Goal: Information Seeking & Learning: Check status

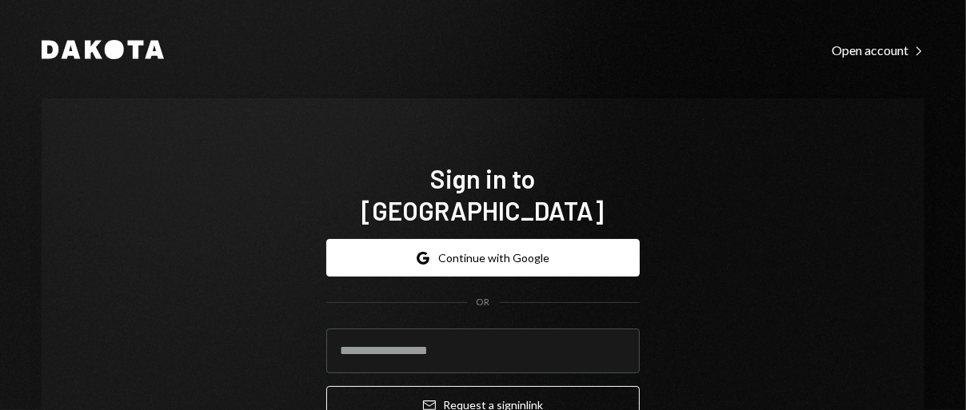
drag, startPoint x: 0, startPoint y: 0, endPoint x: 454, endPoint y: 316, distance: 553.1
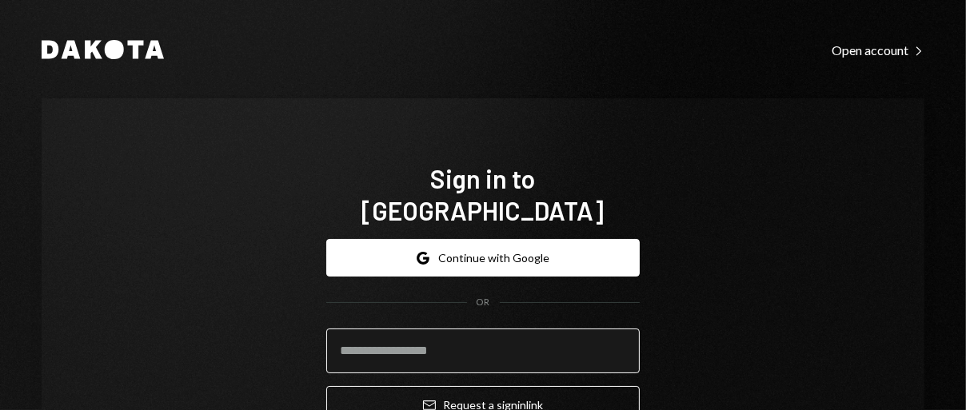
click at [451, 329] on input "email" at bounding box center [482, 351] width 313 height 45
type input "**********"
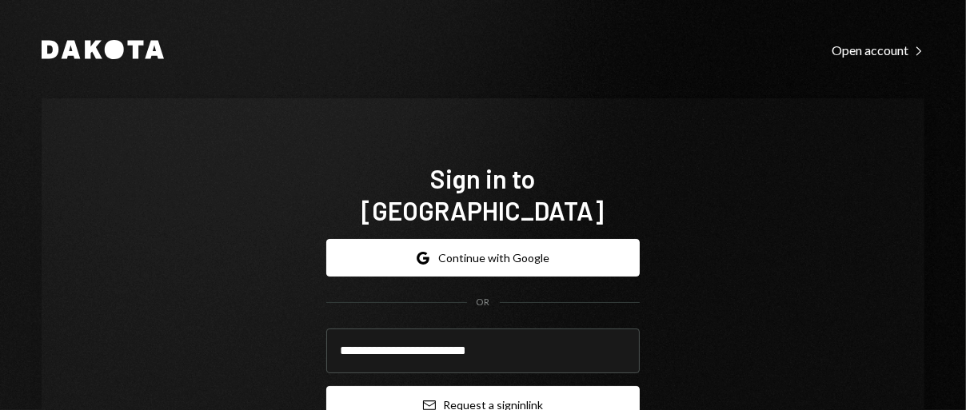
scroll to position [94, 0]
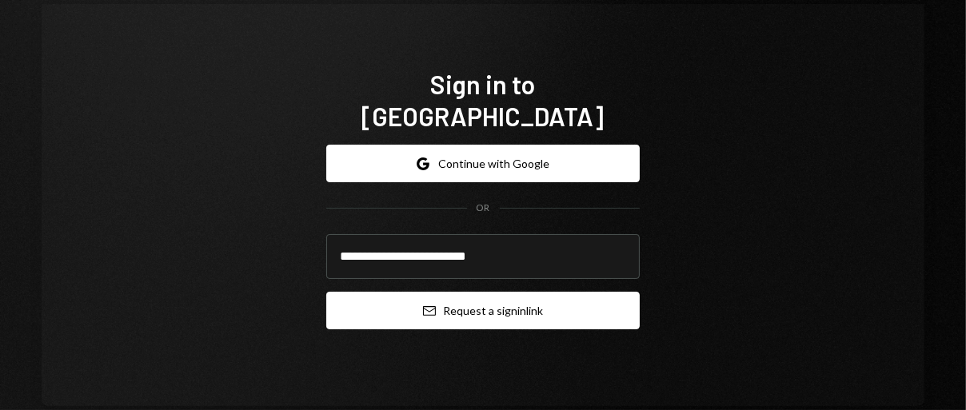
click at [431, 292] on button "Email Request a sign in link" at bounding box center [482, 311] width 313 height 38
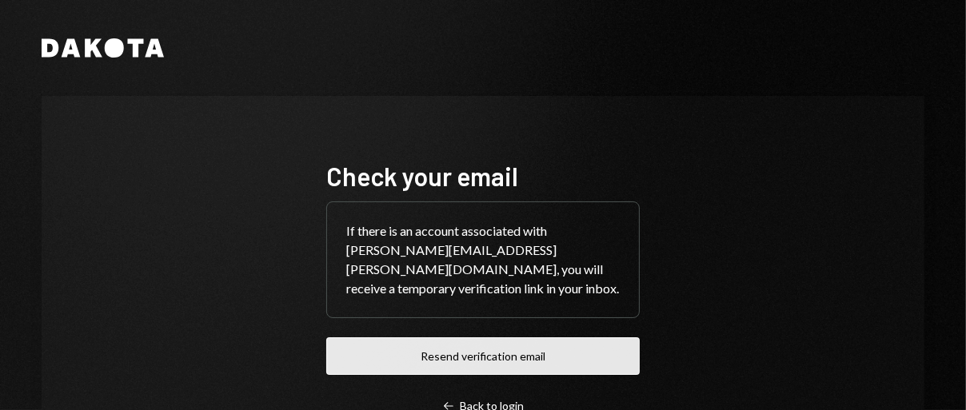
click at [409, 338] on button "Resend verification email" at bounding box center [482, 356] width 313 height 38
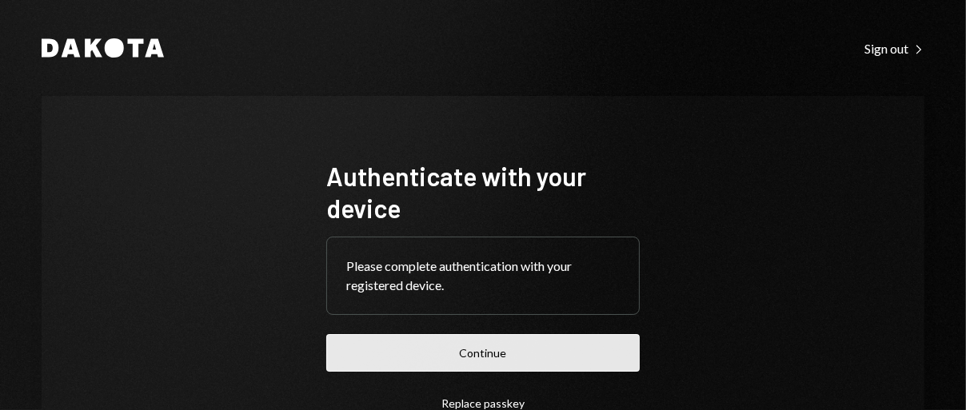
click at [460, 352] on button "Continue" at bounding box center [482, 353] width 313 height 38
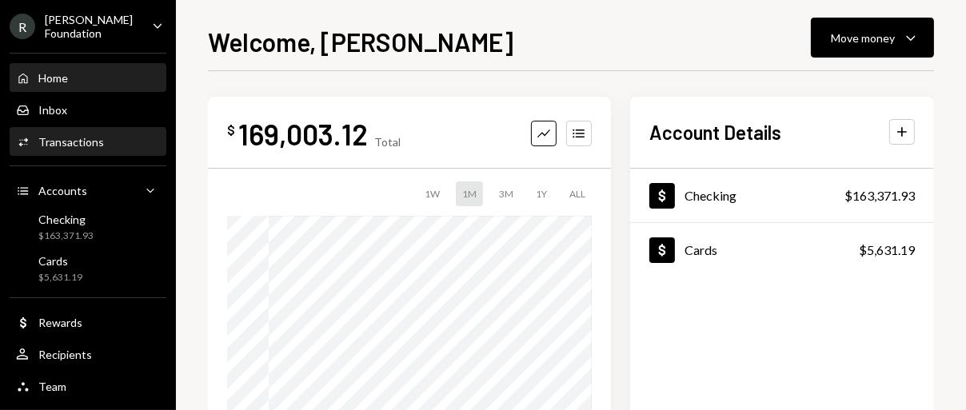
click at [90, 138] on div "Transactions" at bounding box center [71, 142] width 66 height 14
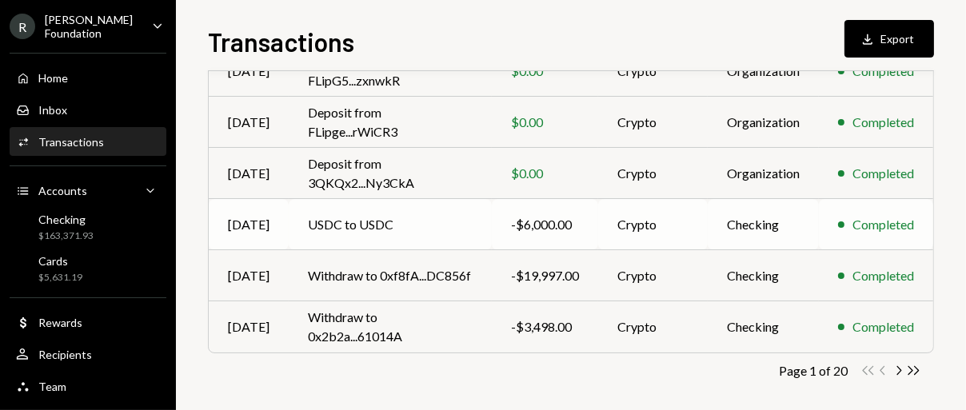
scroll to position [423, 0]
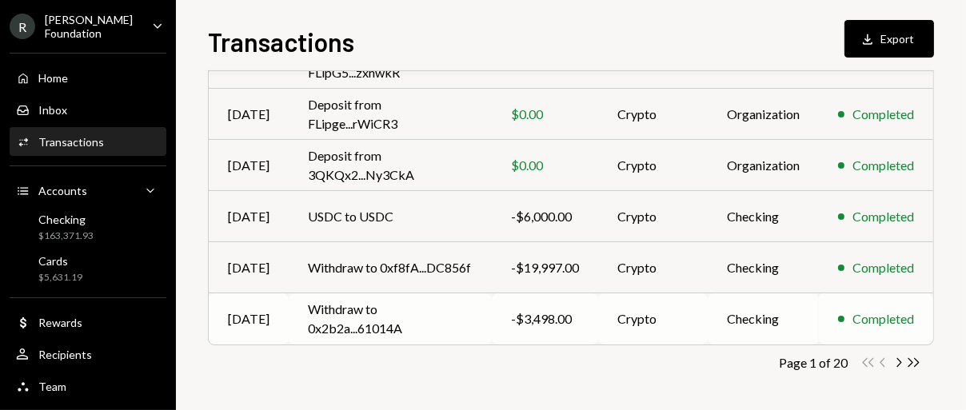
click at [536, 315] on div "-$3,498.00" at bounding box center [545, 318] width 68 height 19
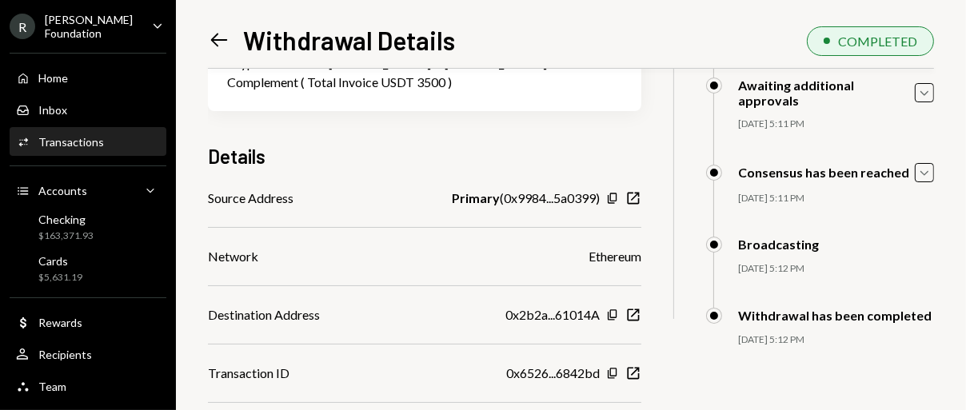
scroll to position [190, 0]
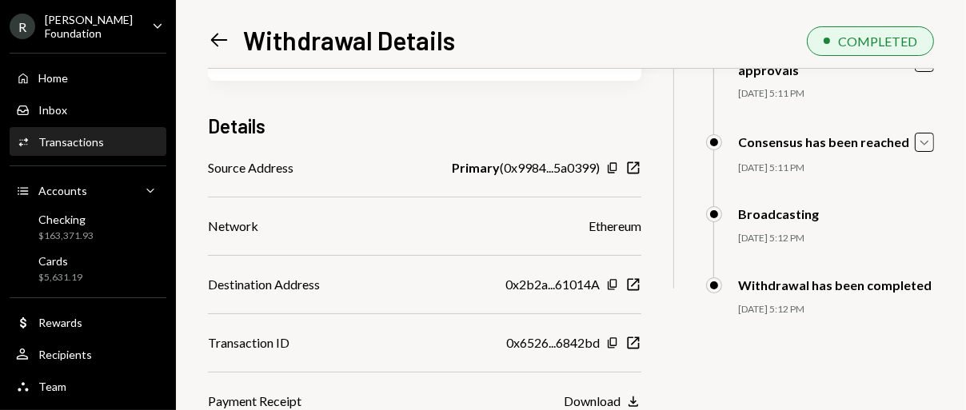
click at [611, 396] on div "Download" at bounding box center [592, 400] width 57 height 15
drag, startPoint x: 439, startPoint y: 201, endPoint x: 432, endPoint y: 184, distance: 18.3
click at [437, 197] on div "Source Address Primary ( 0x9984...5a0399 ) Copy New Window Network Ethereum Des…" at bounding box center [424, 284] width 433 height 253
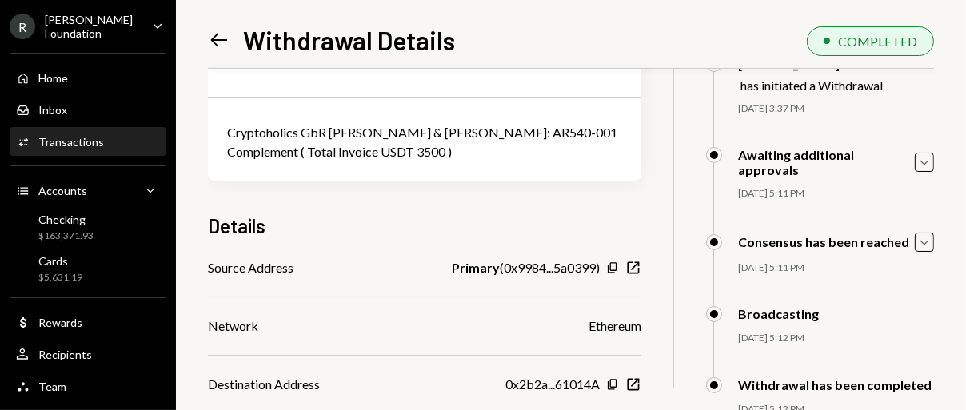
scroll to position [0, 0]
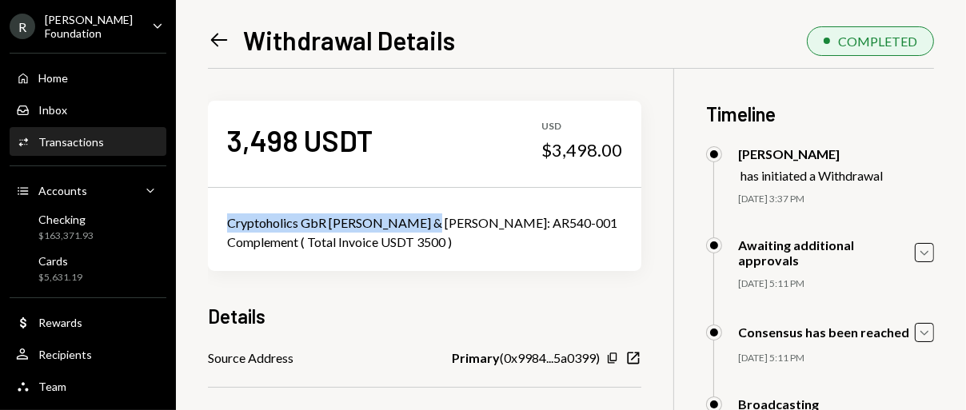
drag, startPoint x: 222, startPoint y: 223, endPoint x: 420, endPoint y: 216, distance: 198.4
click at [420, 216] on div "Cryptoholics GbR Andre & Manuel Invoice: AR540-001 Complement ( Total Invoice U…" at bounding box center [424, 232] width 433 height 77
copy div "Cryptoholics GbR Andre & Manuel"
click at [209, 42] on icon "Left Arrow" at bounding box center [219, 40] width 22 height 22
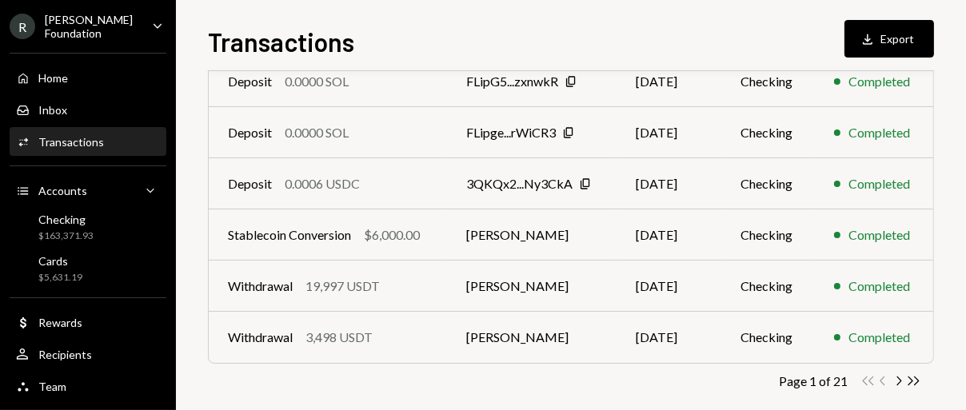
scroll to position [423, 0]
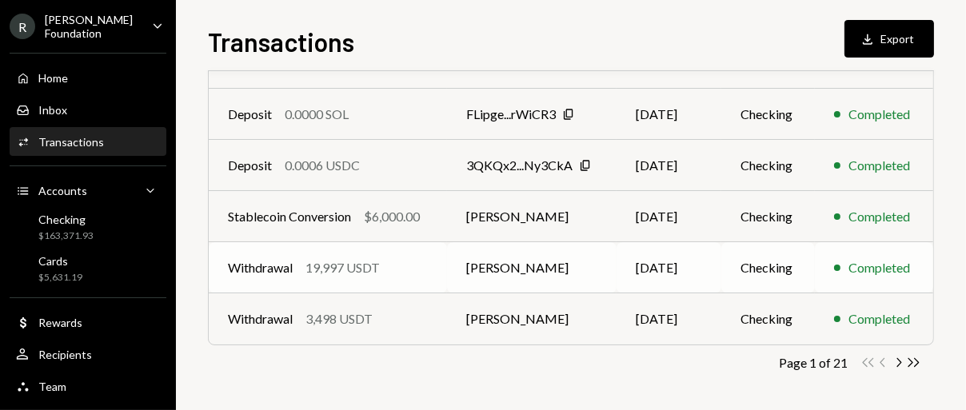
click at [394, 273] on div "Withdrawal 19,997 USDT" at bounding box center [328, 267] width 200 height 19
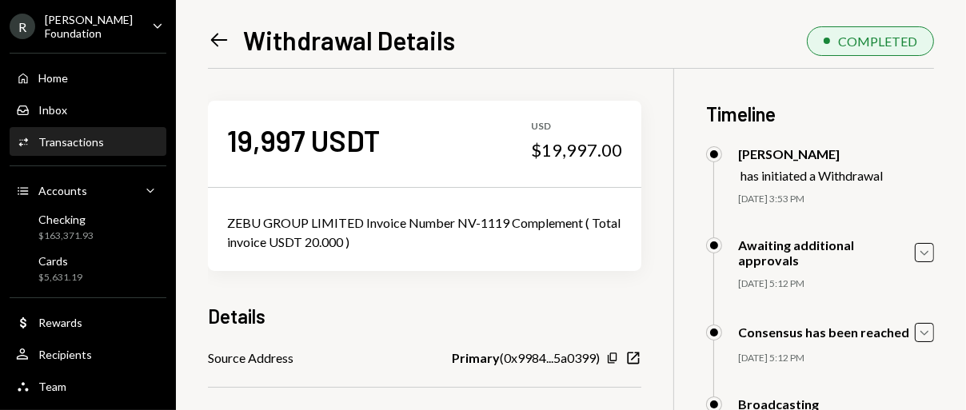
click at [213, 42] on icon at bounding box center [219, 41] width 17 height 14
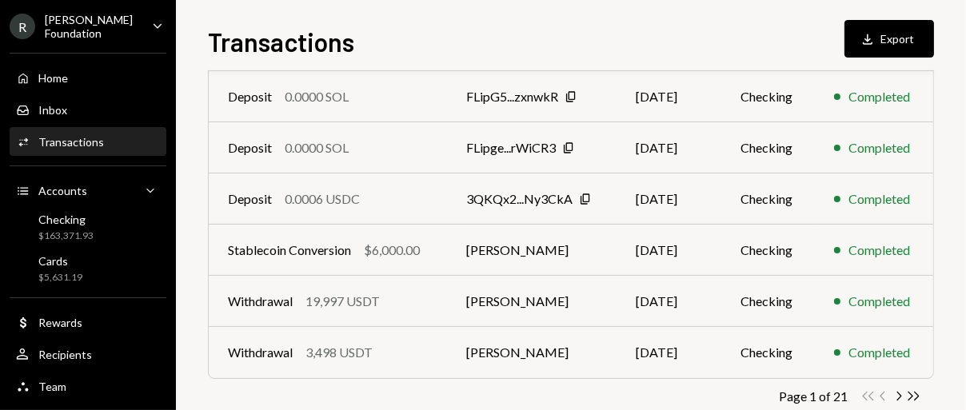
scroll to position [400, 0]
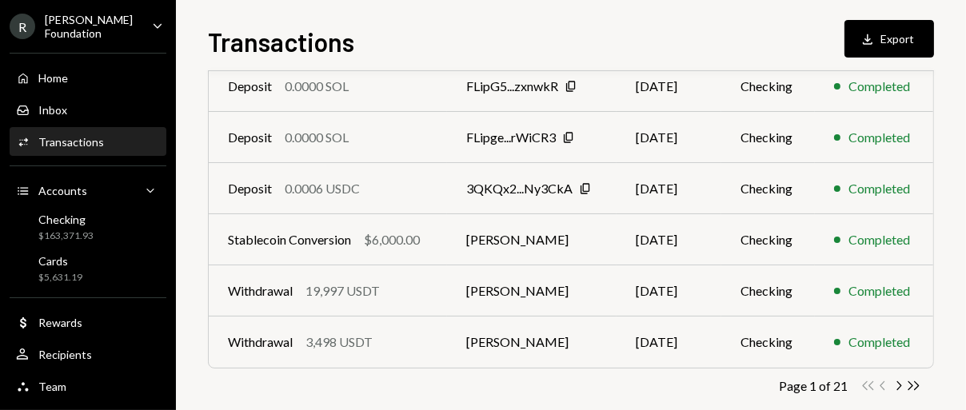
click at [365, 347] on div "3,498 USDT" at bounding box center [338, 342] width 67 height 19
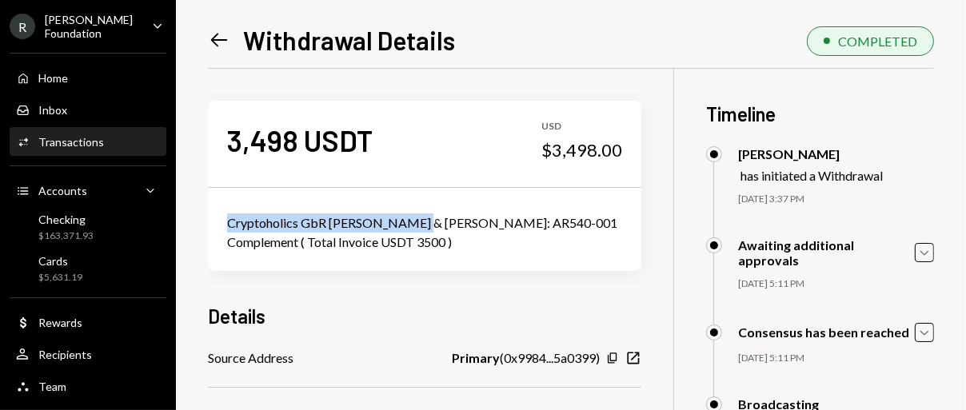
drag, startPoint x: 230, startPoint y: 220, endPoint x: 419, endPoint y: 222, distance: 188.7
click at [419, 222] on div "Cryptoholics GbR Andre & Manuel Invoice: AR540-001 Complement ( Total Invoice U…" at bounding box center [424, 232] width 395 height 38
copy div "Cryptoholics GbR Andre & Manuel"
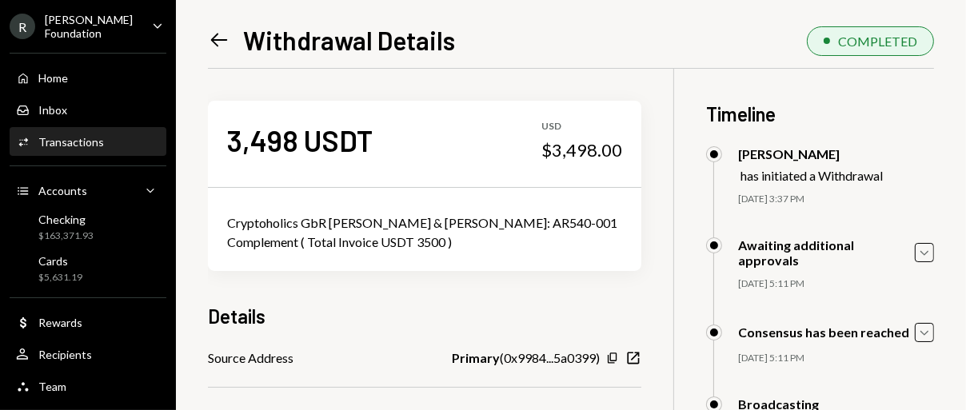
click at [405, 264] on div "Cryptoholics GbR Andre & Manuel Invoice: AR540-001 Complement ( Total Invoice U…" at bounding box center [424, 232] width 433 height 77
